Goal: Navigation & Orientation: Find specific page/section

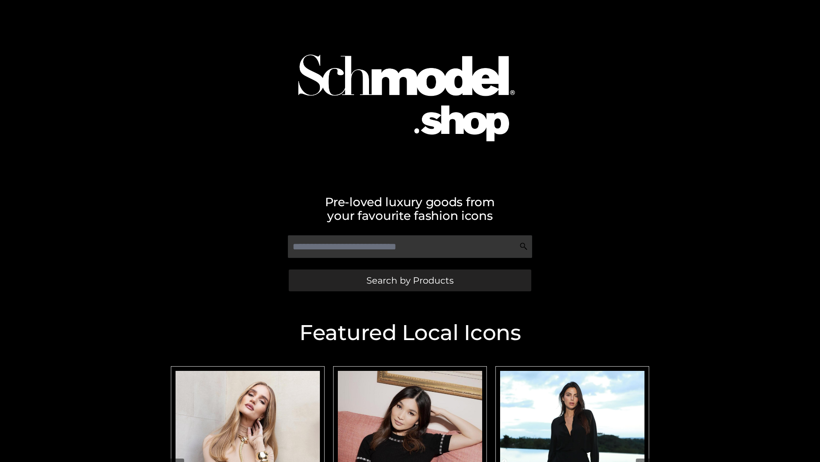
click at [410, 280] on span "Search by Products" at bounding box center [410, 280] width 87 height 9
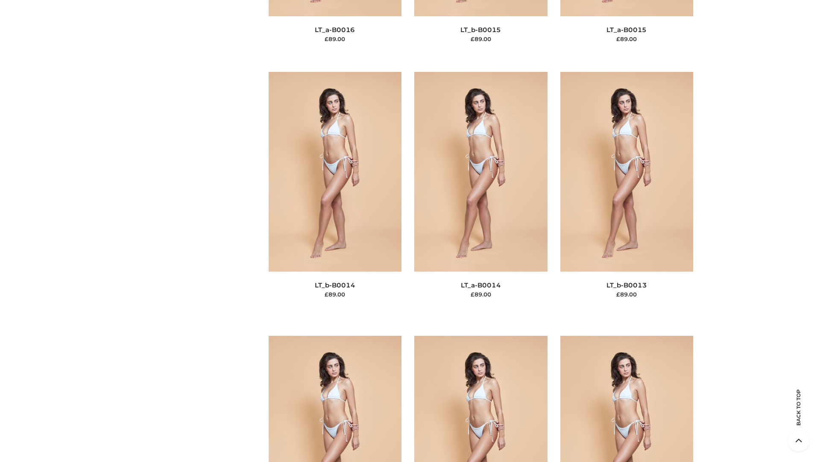
scroll to position [3039, 0]
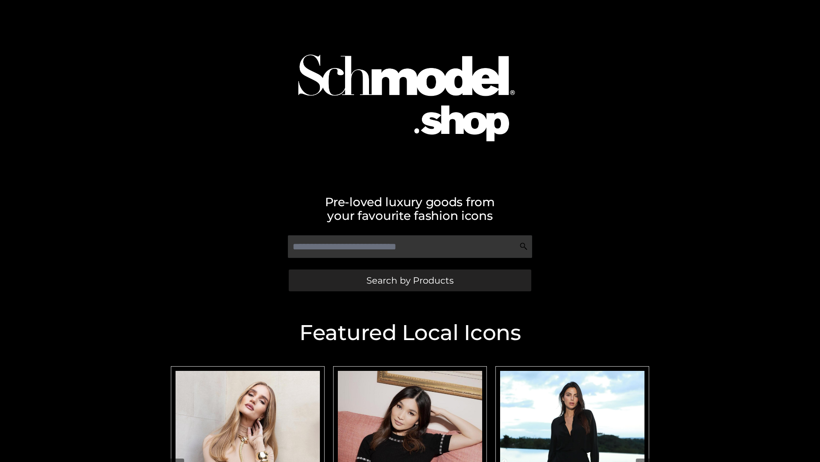
click at [410, 280] on span "Search by Products" at bounding box center [410, 280] width 87 height 9
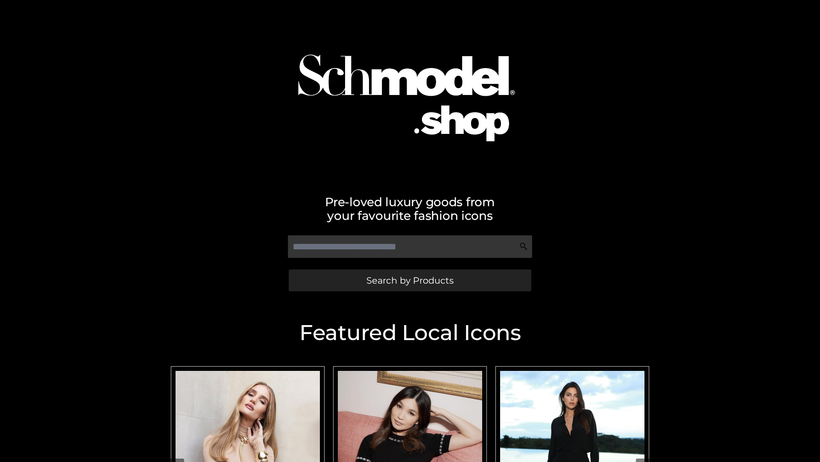
click at [410, 280] on span "Search by Products" at bounding box center [410, 280] width 87 height 9
